Goal: Task Accomplishment & Management: Manage account settings

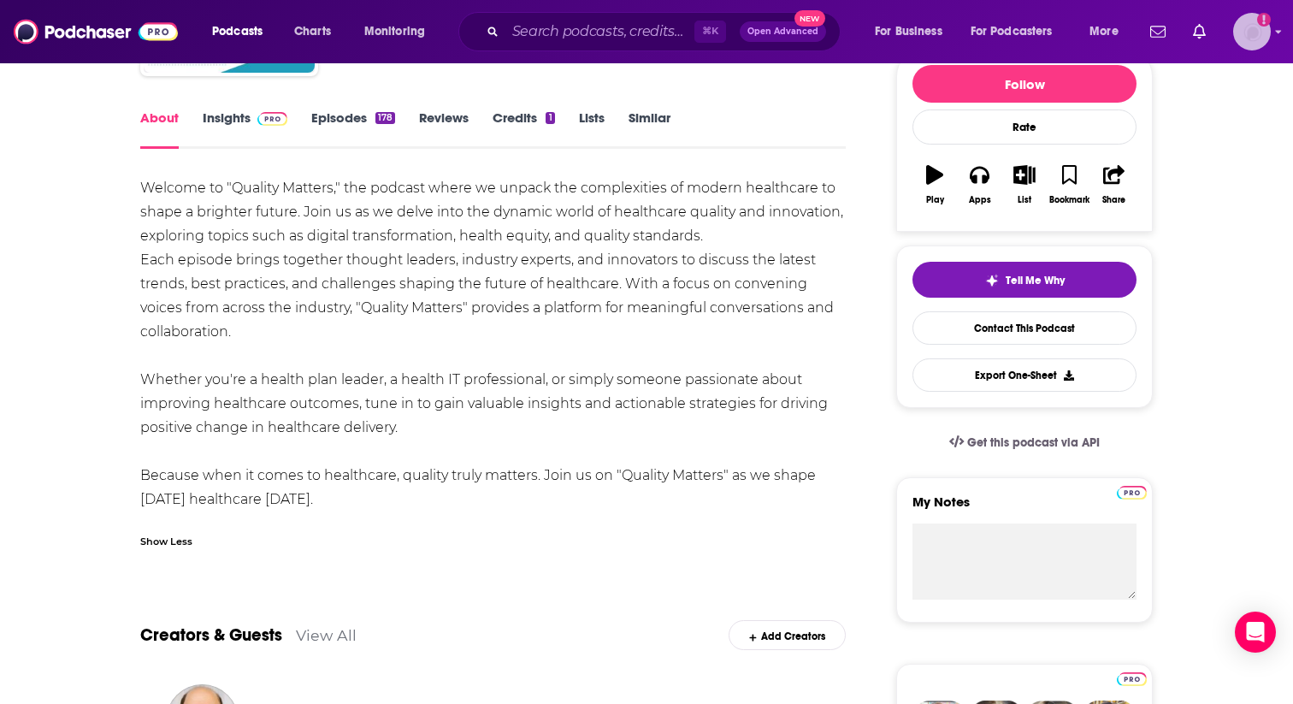
click at [1247, 44] on img "Logged in as mcorcoran" at bounding box center [1252, 32] width 38 height 38
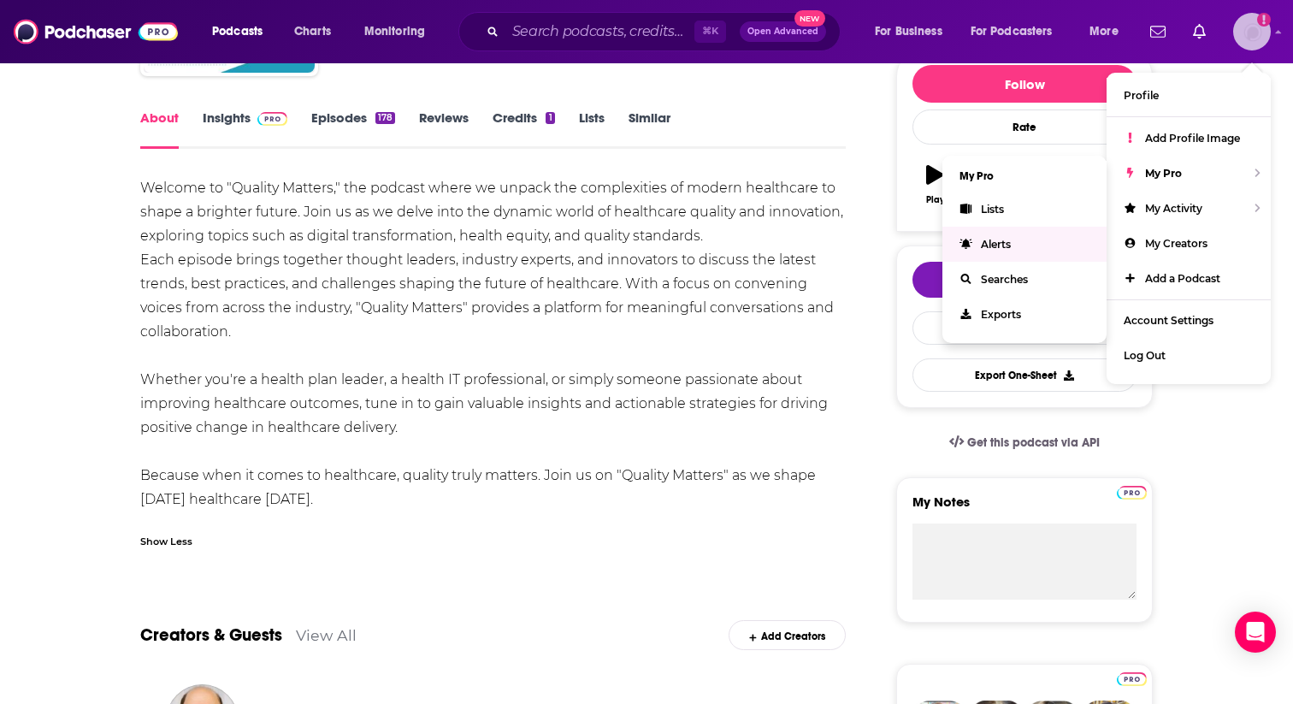
click at [1015, 256] on link "Alerts" at bounding box center [1024, 244] width 164 height 35
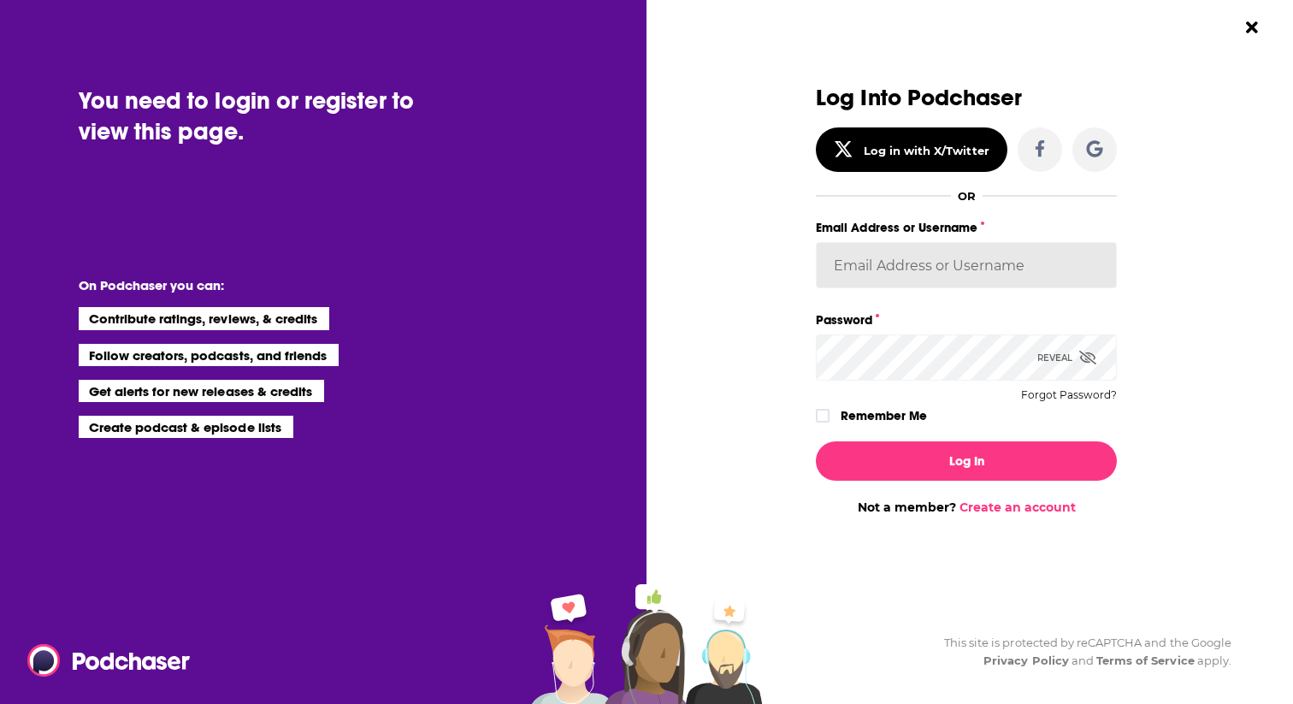
type input "[EMAIL_ADDRESS][DOMAIN_NAME]"
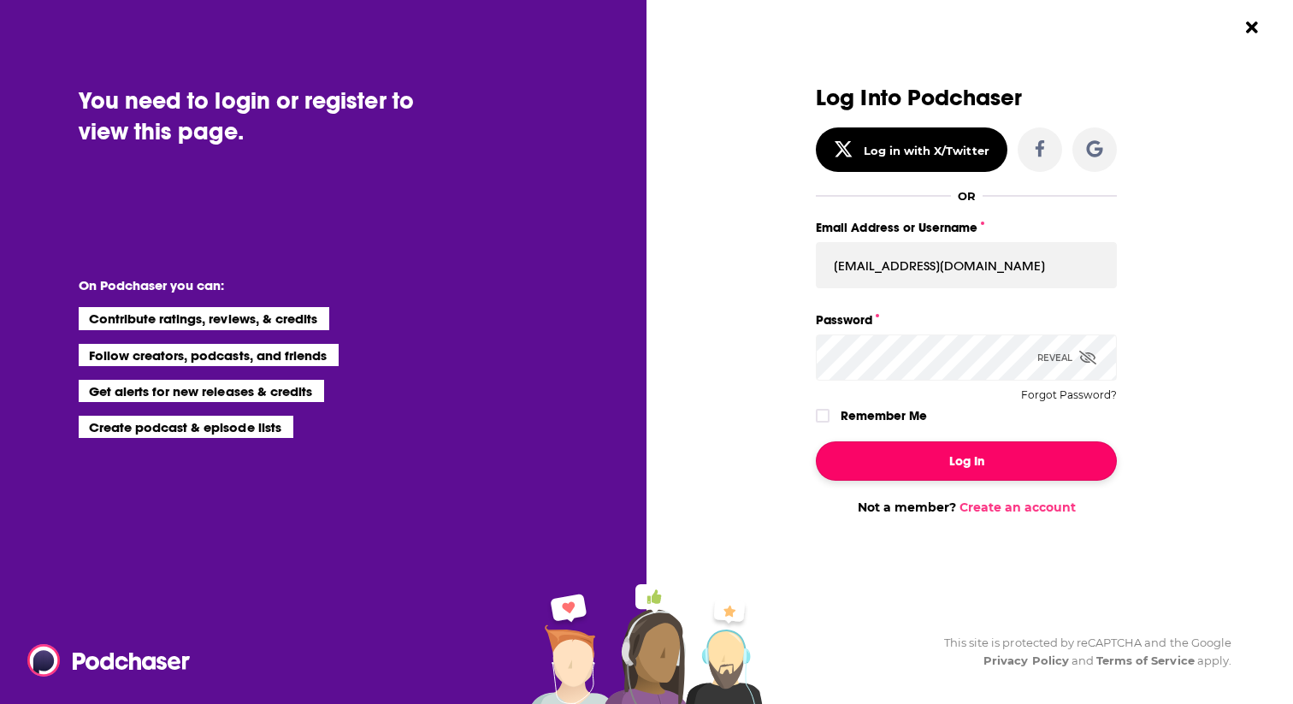
click at [981, 453] on button "Log In" at bounding box center [966, 460] width 301 height 39
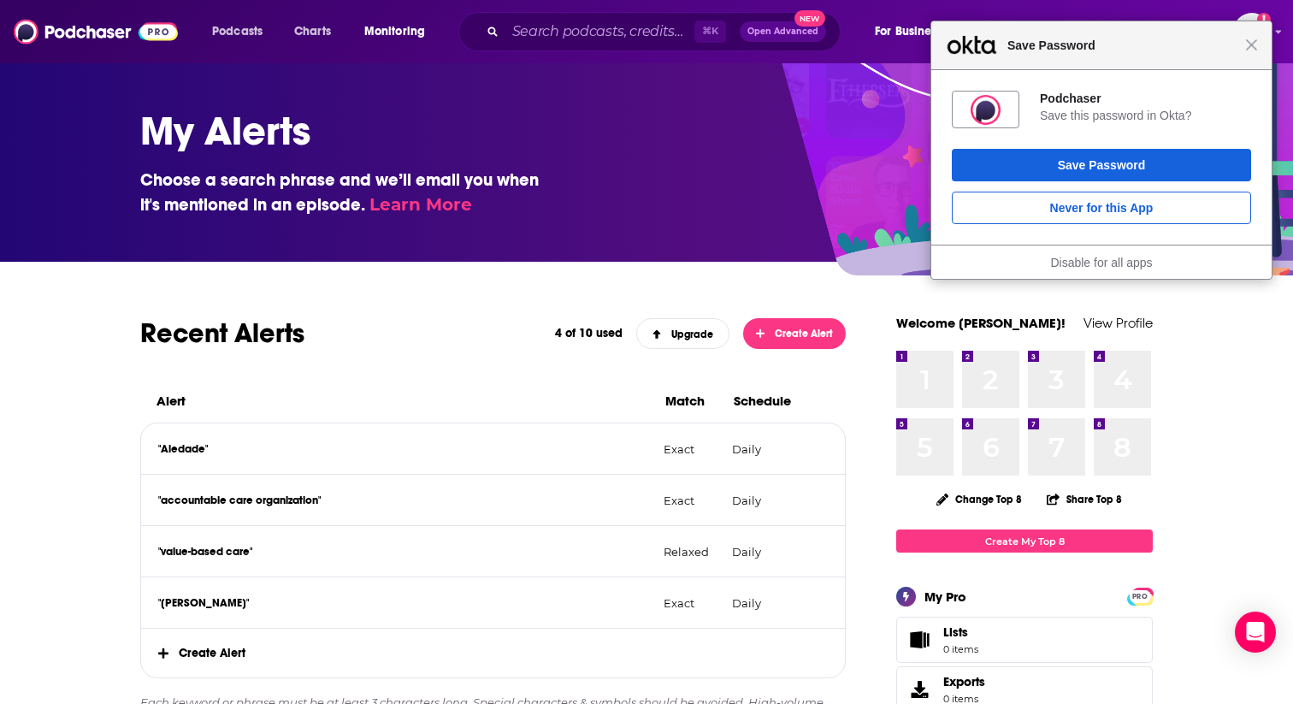
click at [1254, 54] on div "Close Save Password" at bounding box center [1101, 45] width 340 height 49
click at [1254, 44] on span "Close" at bounding box center [1251, 45] width 13 height 13
